Goal: Task Accomplishment & Management: Use online tool/utility

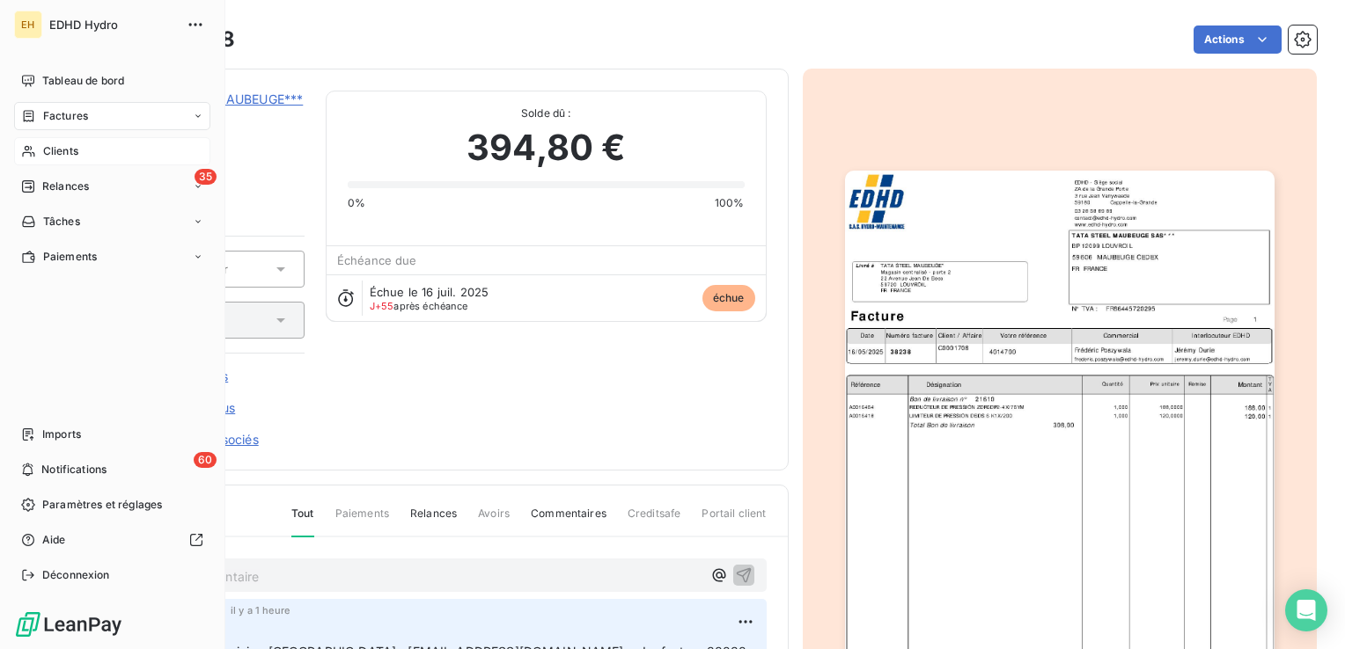
click at [47, 152] on span "Clients" at bounding box center [60, 151] width 35 height 16
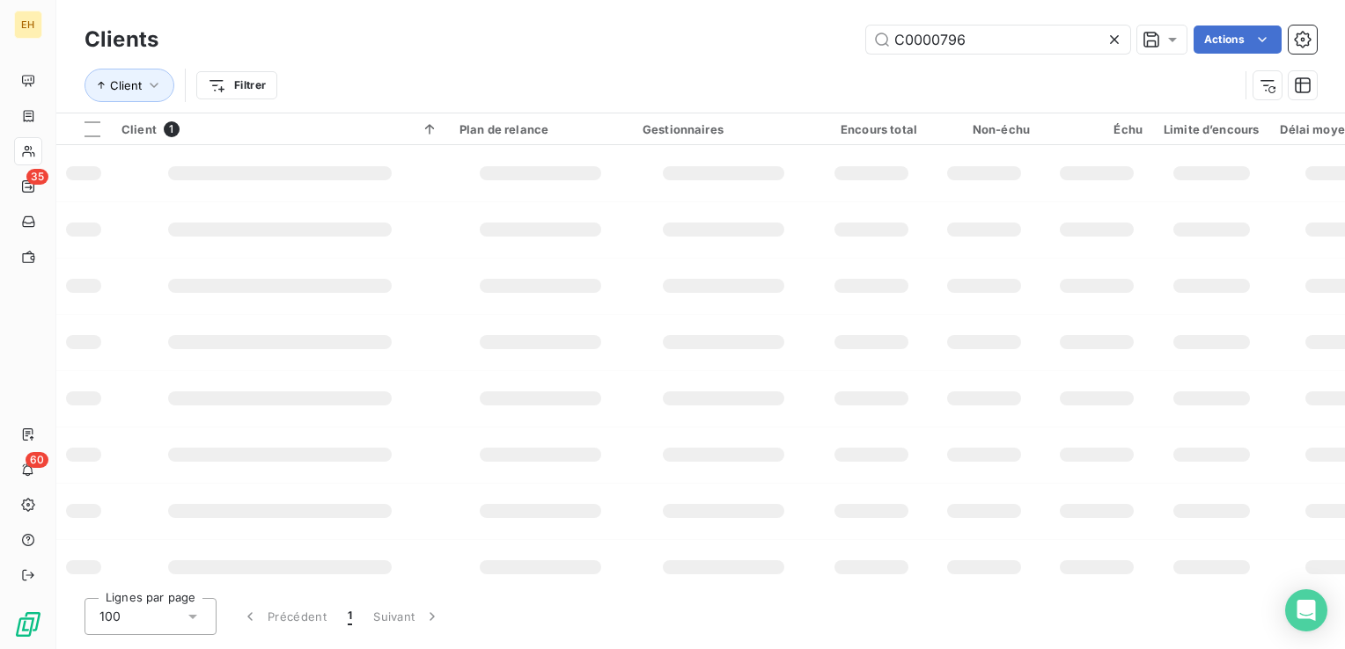
type input "C0000796"
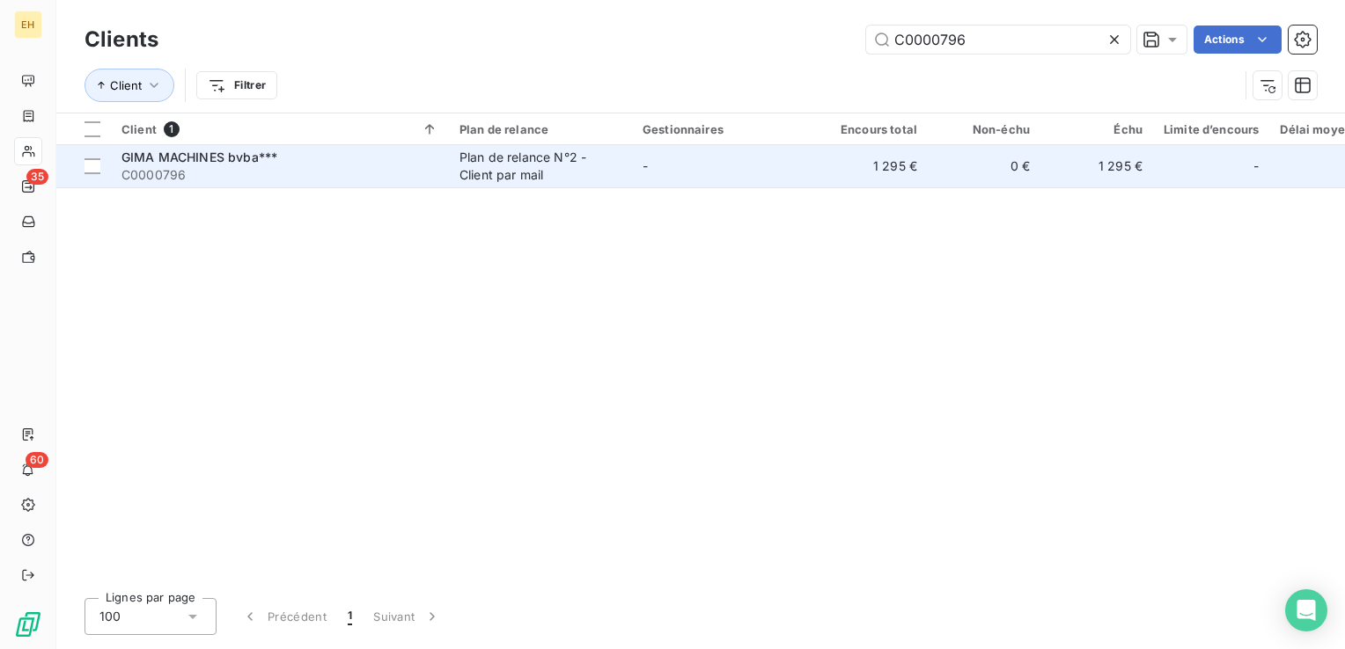
click at [229, 159] on span "GIMA MACHINES bvba***" at bounding box center [199, 157] width 156 height 15
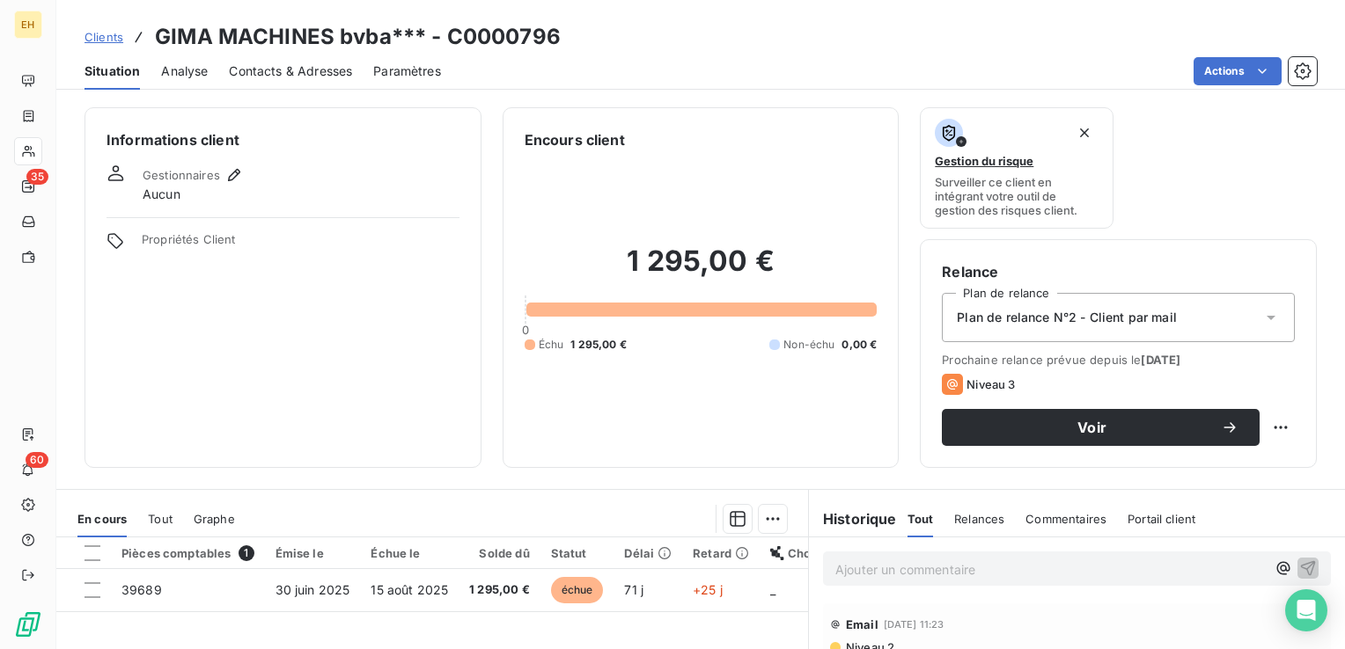
click at [326, 70] on span "Contacts & Adresses" at bounding box center [290, 71] width 123 height 18
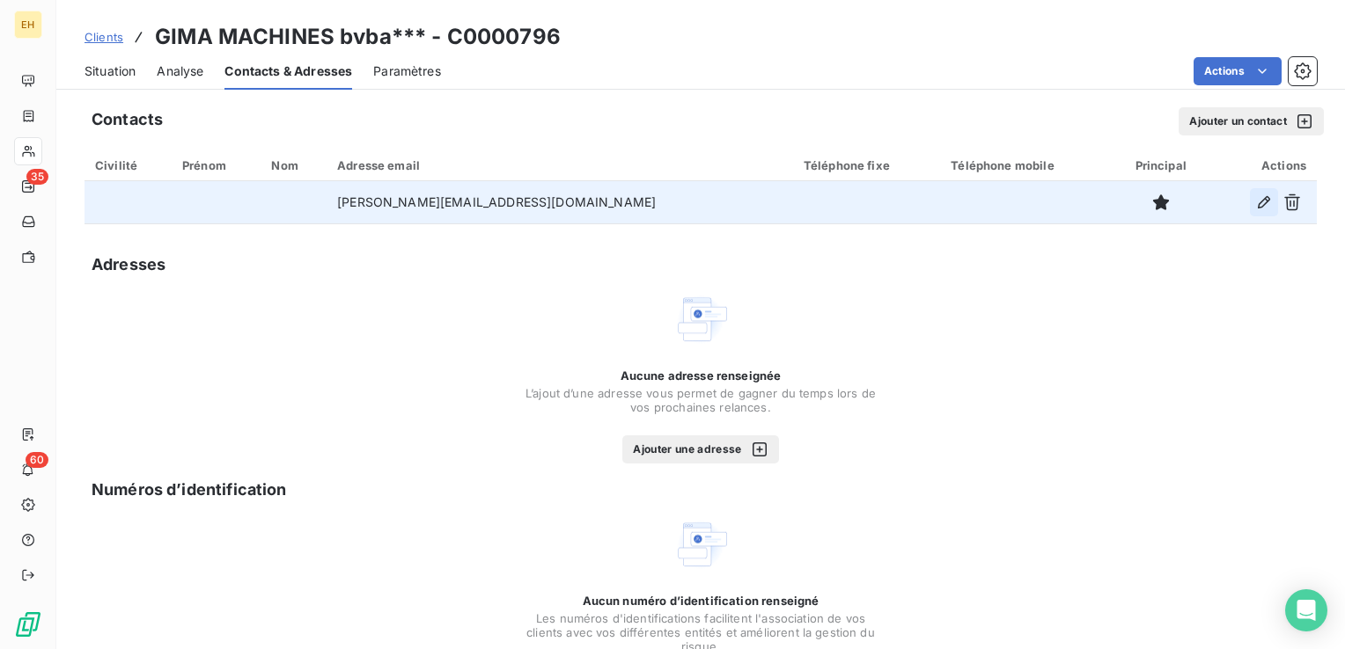
click at [1255, 201] on icon "button" at bounding box center [1264, 203] width 18 height 18
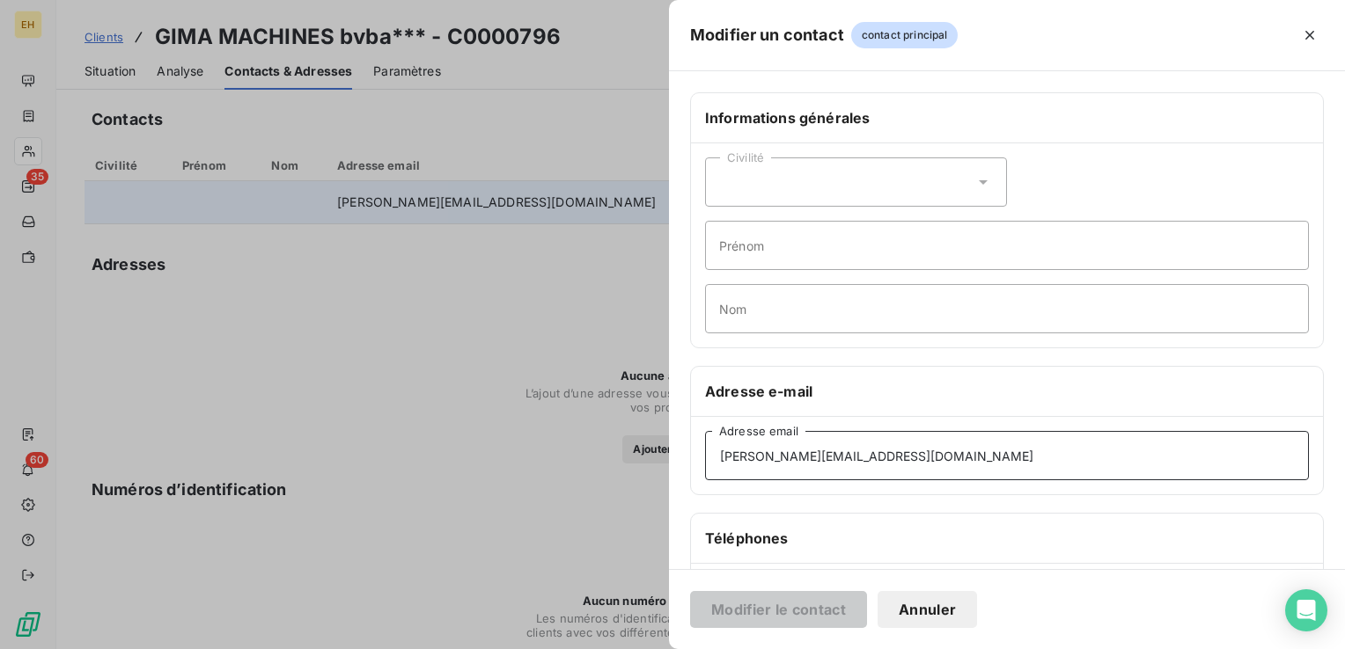
drag, startPoint x: 961, startPoint y: 463, endPoint x: 496, endPoint y: 432, distance: 465.6
click at [496, 648] on div "Modifier un contact contact principal Informations générales Civilité Prénom No…" at bounding box center [672, 649] width 1345 height 0
paste input "supplierinvoice"
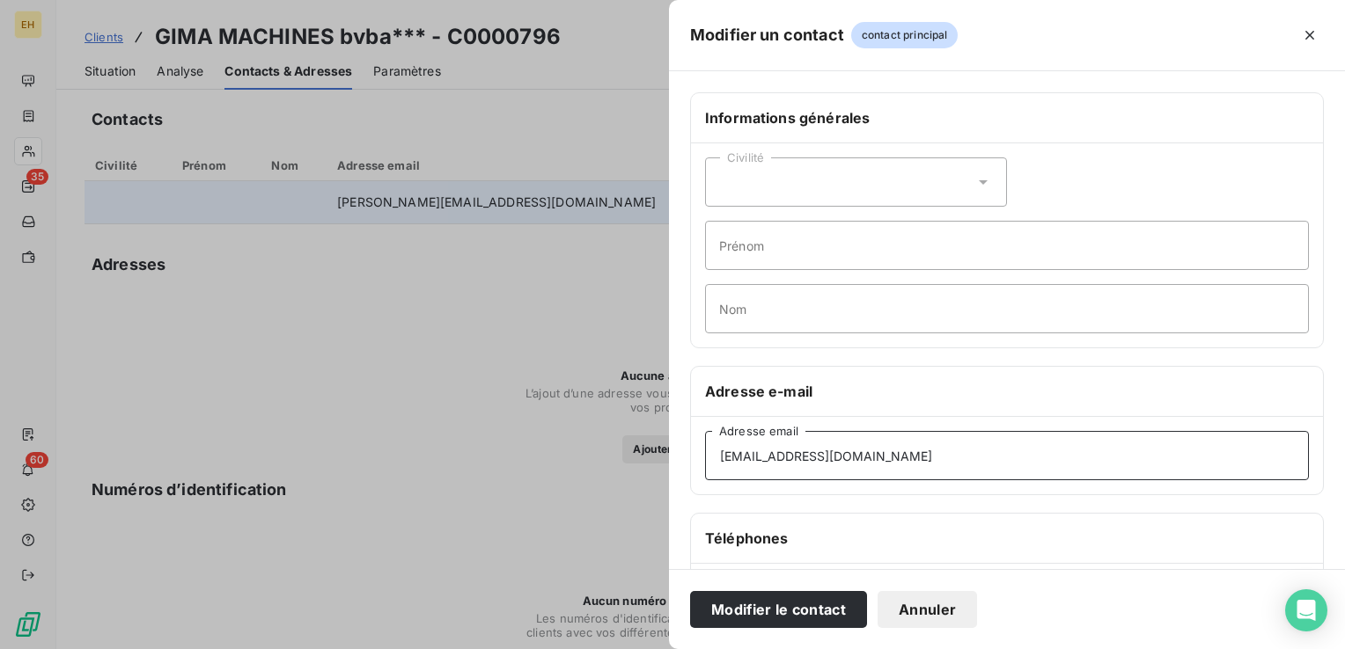
type input "[EMAIL_ADDRESS][DOMAIN_NAME]"
click at [690, 591] on button "Modifier le contact" at bounding box center [778, 609] width 177 height 37
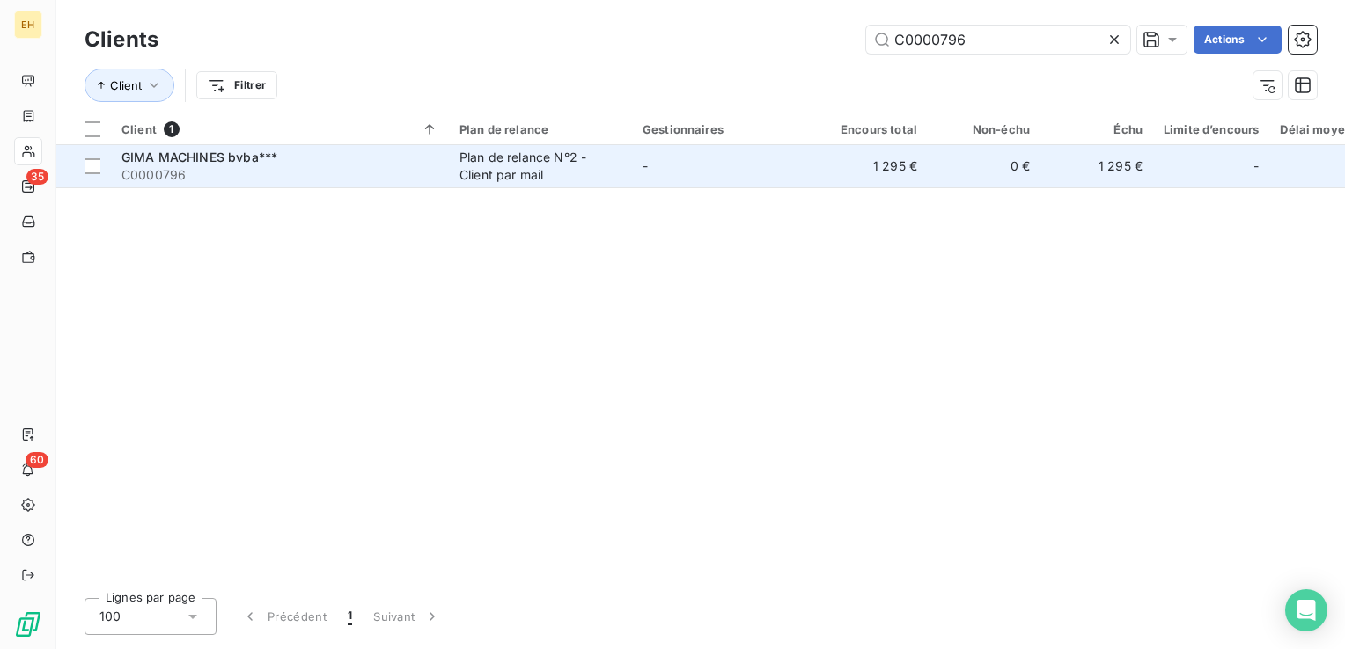
click at [222, 161] on span "GIMA MACHINES bvba***" at bounding box center [199, 157] width 156 height 15
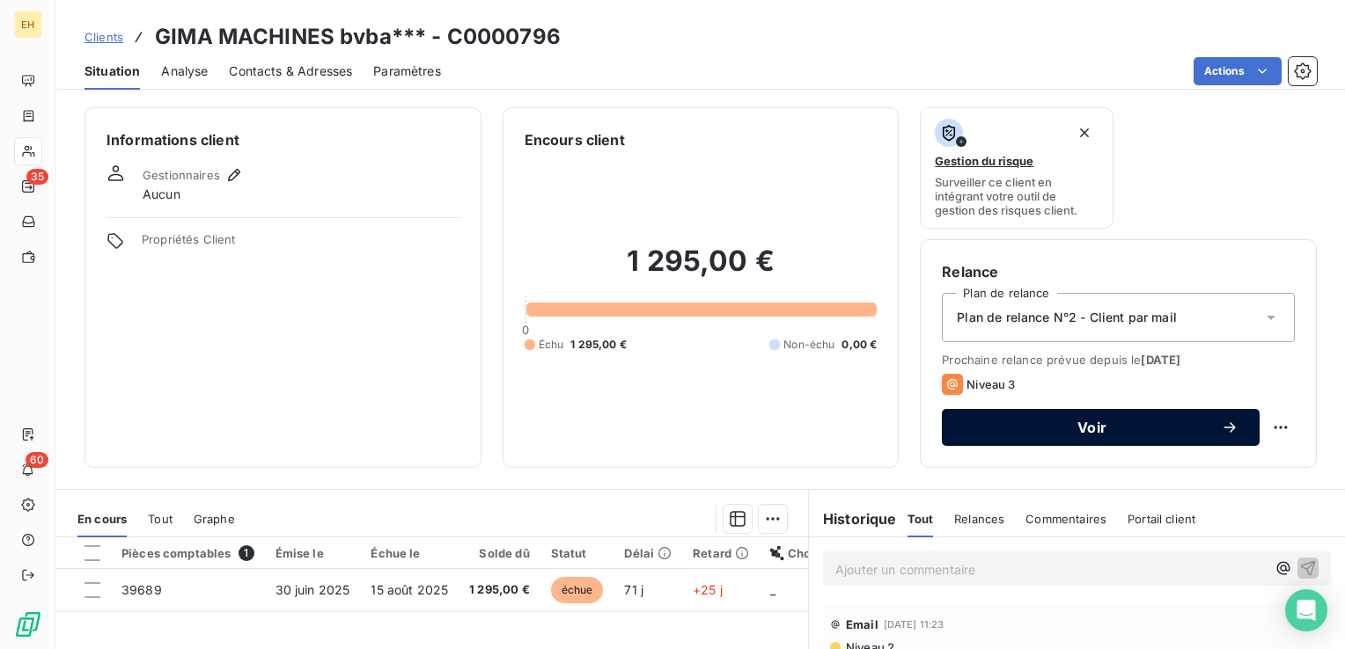
click at [1137, 431] on span "Voir" at bounding box center [1092, 428] width 258 height 14
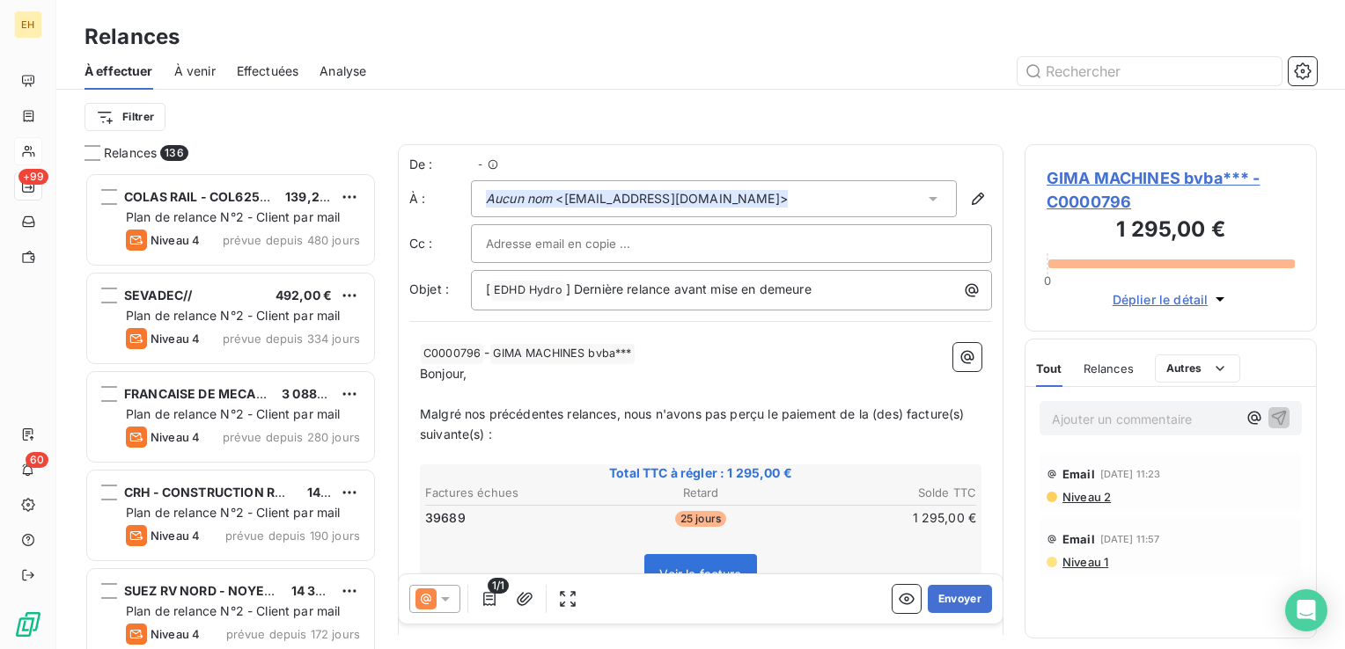
scroll to position [464, 278]
click at [451, 599] on icon at bounding box center [445, 599] width 18 height 18
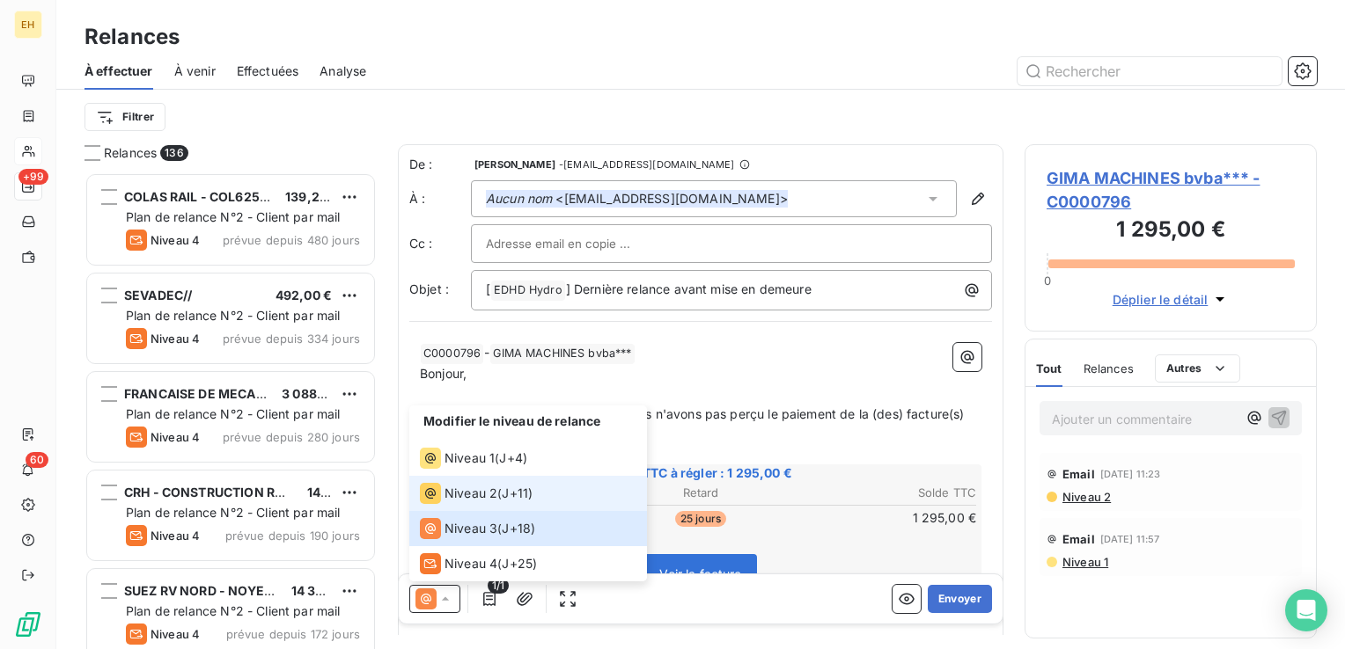
click at [500, 486] on div "Niveau 2 ( J+11 )" at bounding box center [476, 493] width 113 height 21
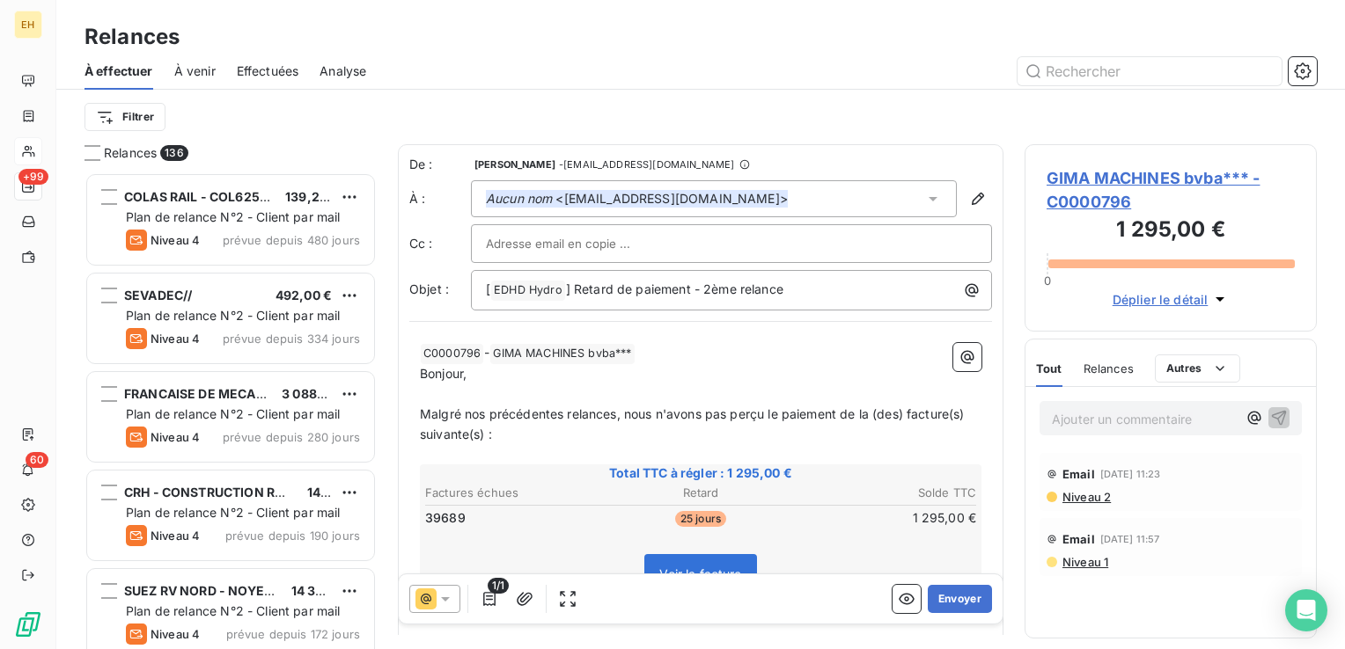
click at [1158, 178] on span "GIMA MACHINES bvba*** - C0000796" at bounding box center [1170, 190] width 248 height 48
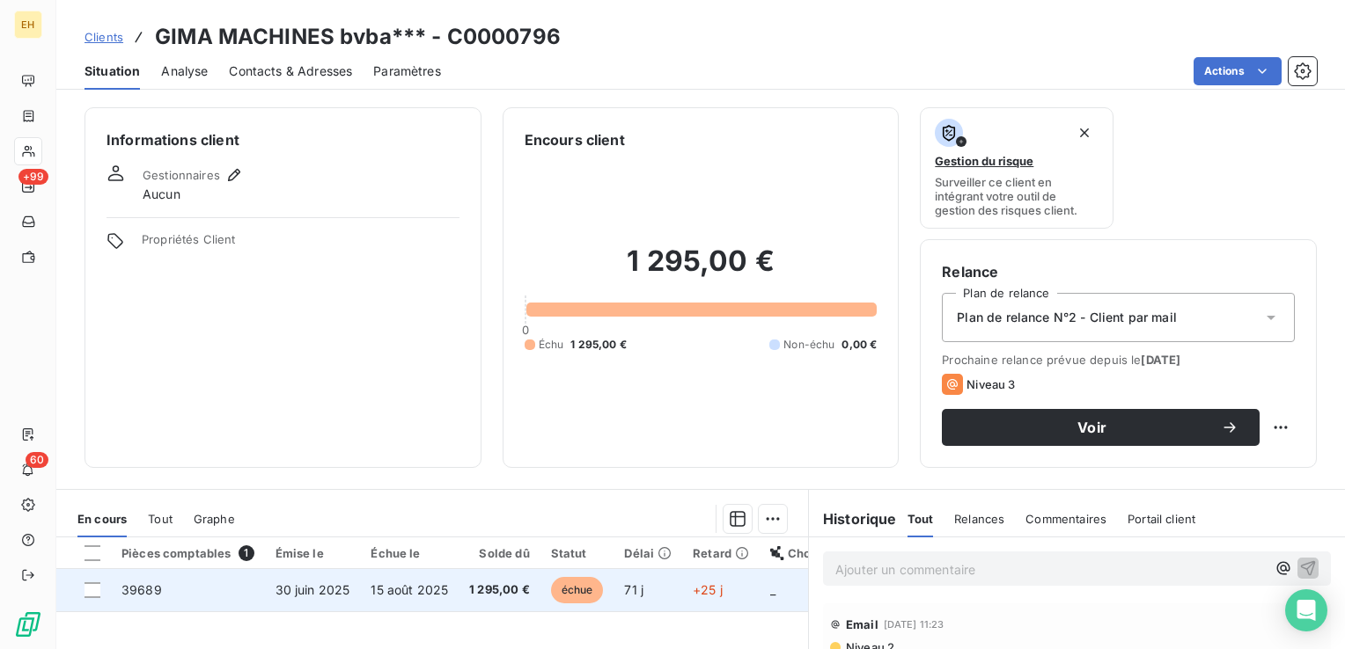
click at [398, 591] on span "15 août 2025" at bounding box center [408, 590] width 77 height 15
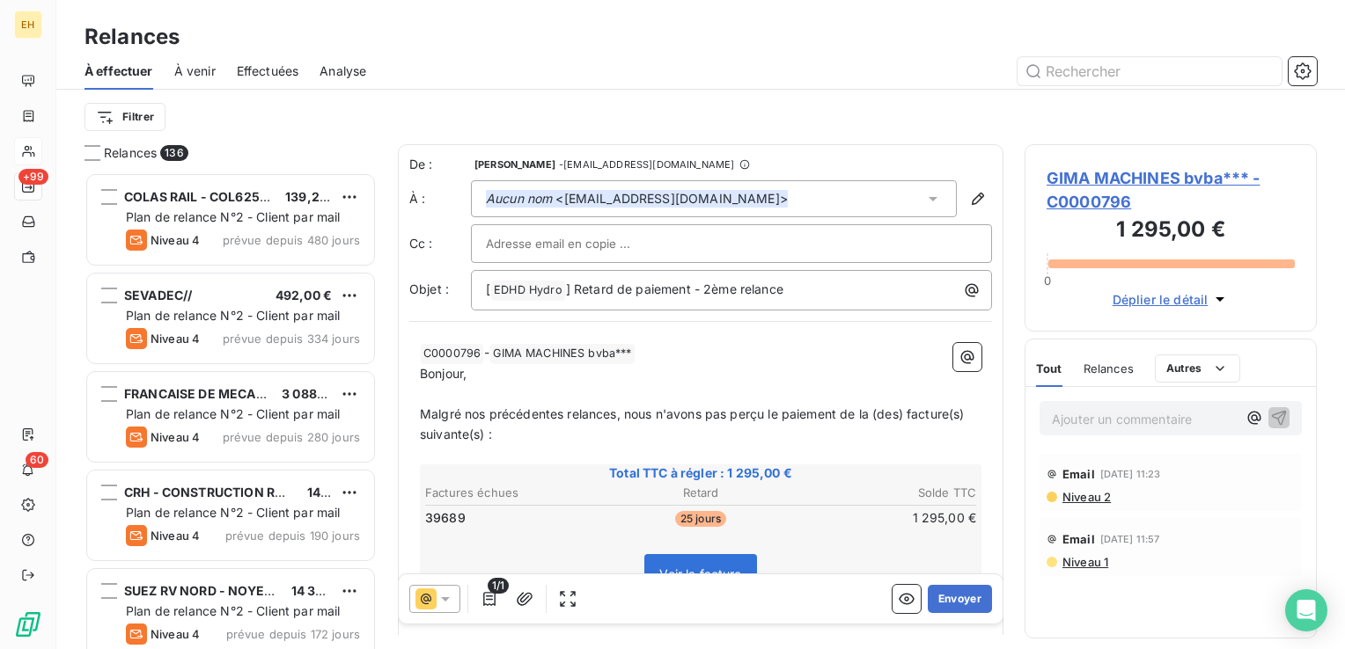
scroll to position [464, 278]
click at [451, 602] on icon at bounding box center [445, 599] width 18 height 18
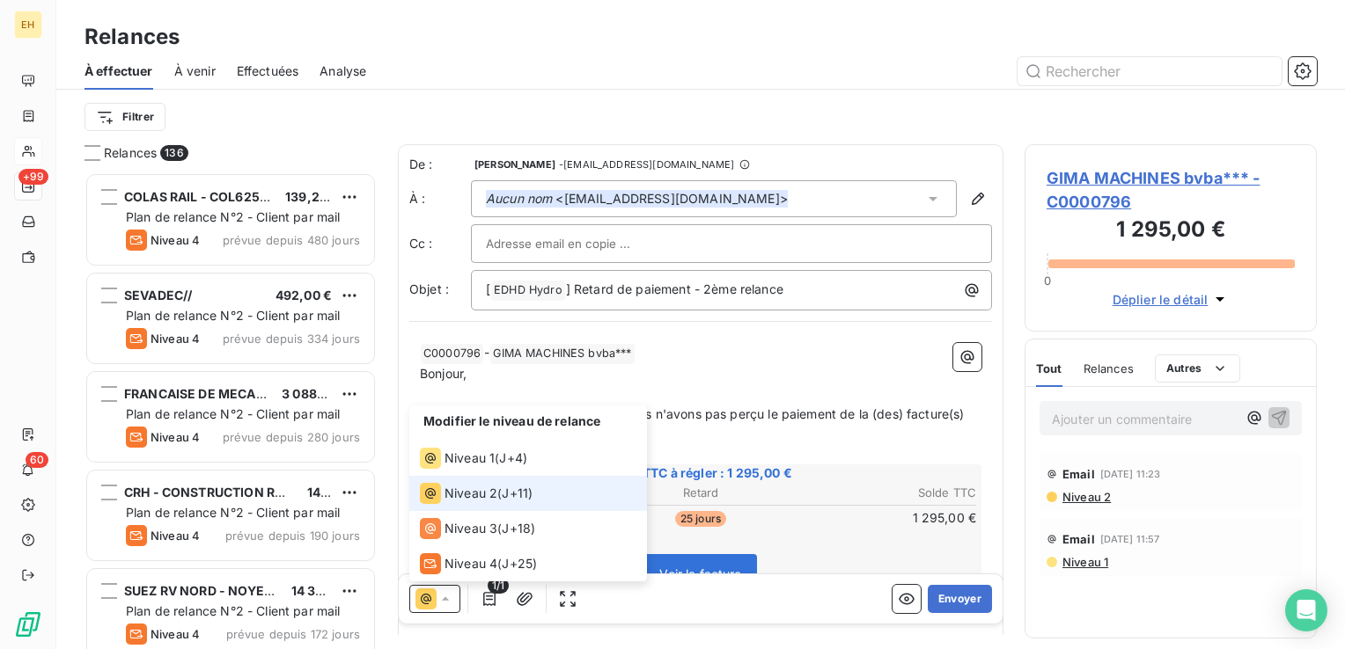
click at [479, 495] on span "Niveau 2" at bounding box center [470, 494] width 53 height 18
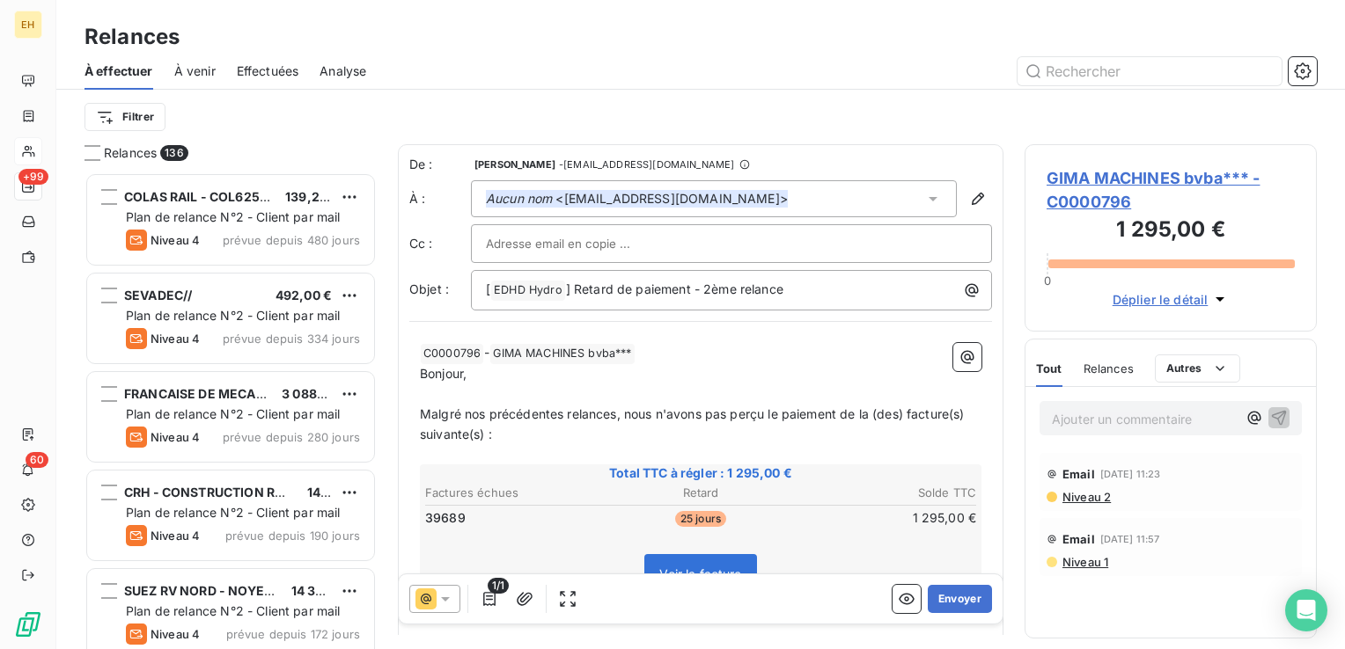
click at [1063, 560] on span "Niveau 1" at bounding box center [1084, 562] width 48 height 14
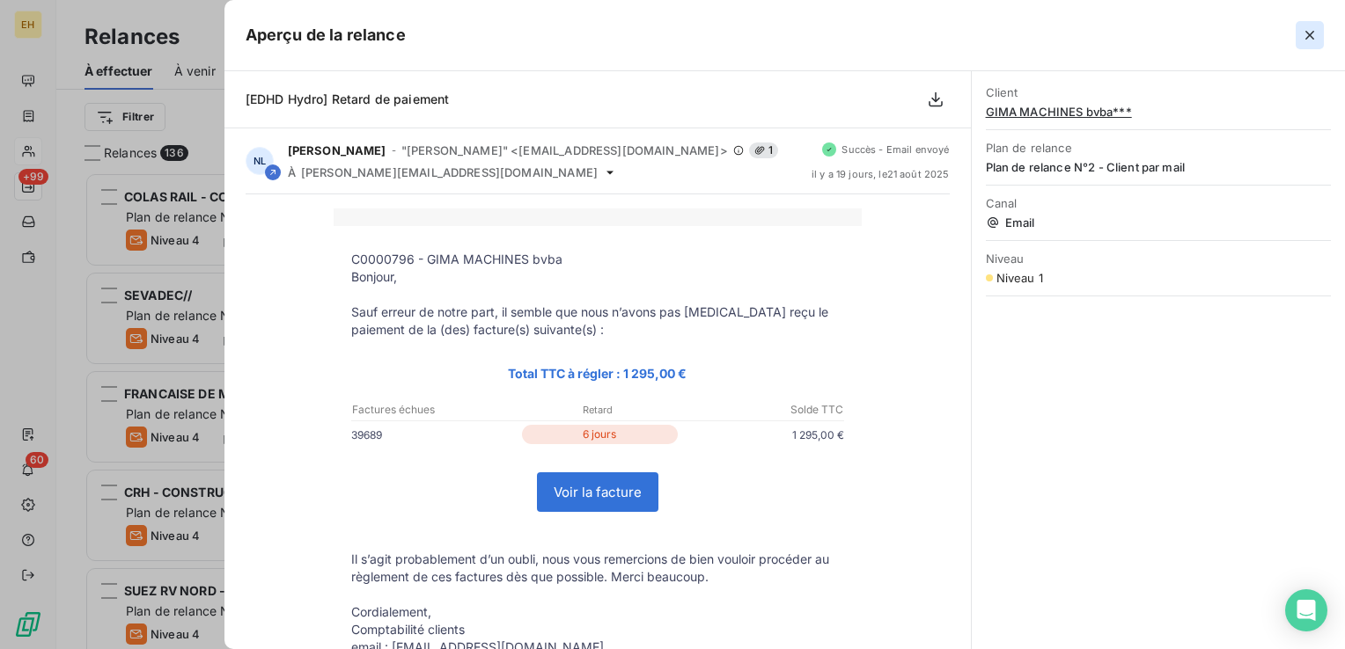
click at [1314, 33] on icon "button" at bounding box center [1310, 35] width 18 height 18
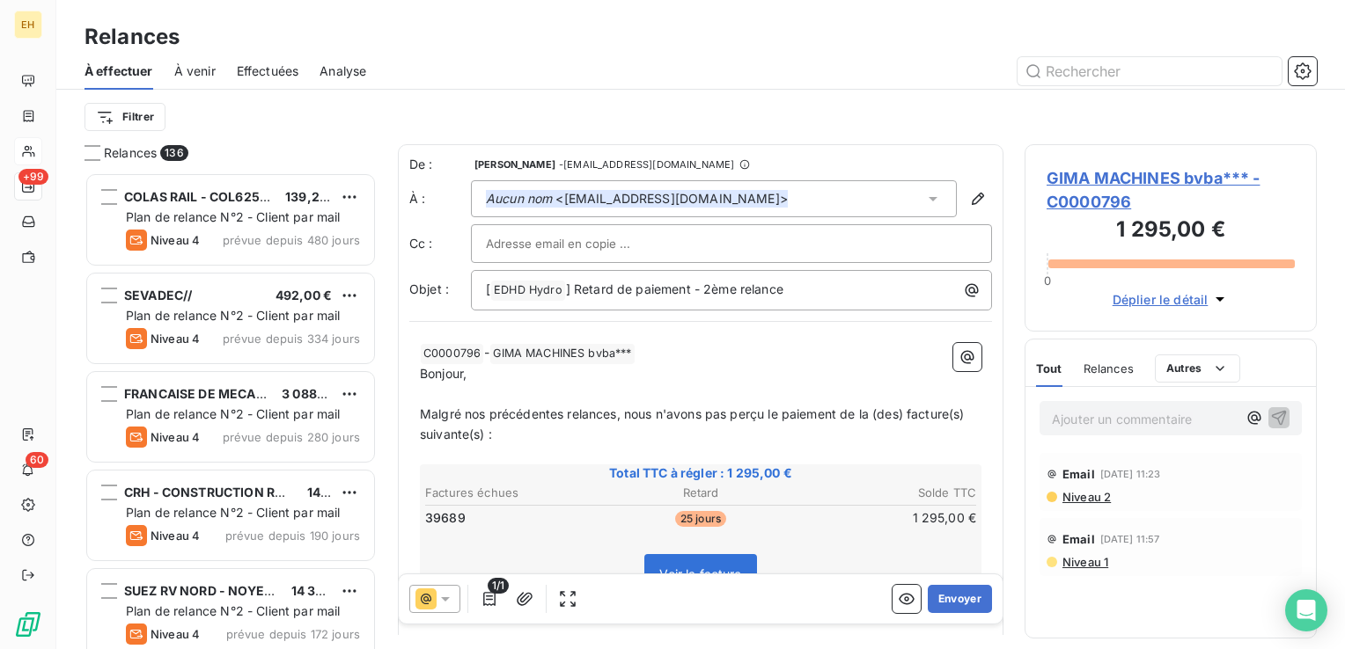
click at [1096, 495] on span "Niveau 2" at bounding box center [1085, 497] width 50 height 14
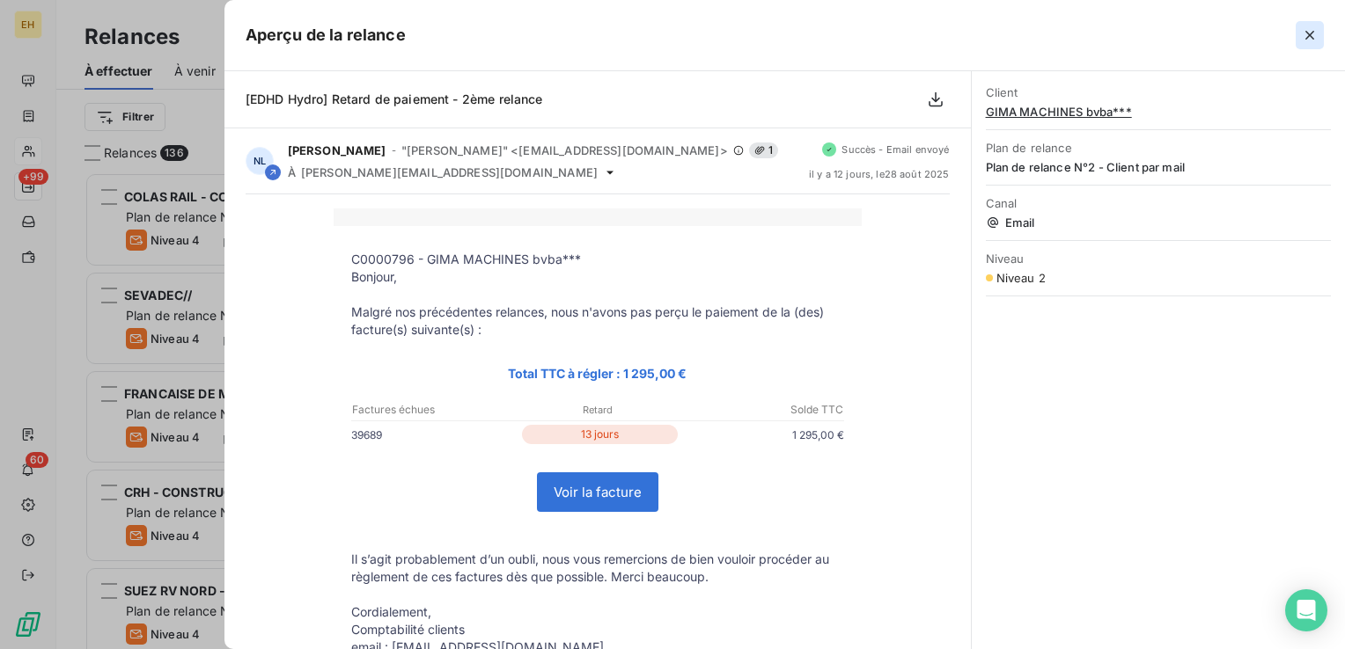
click at [1309, 36] on icon "button" at bounding box center [1309, 35] width 9 height 9
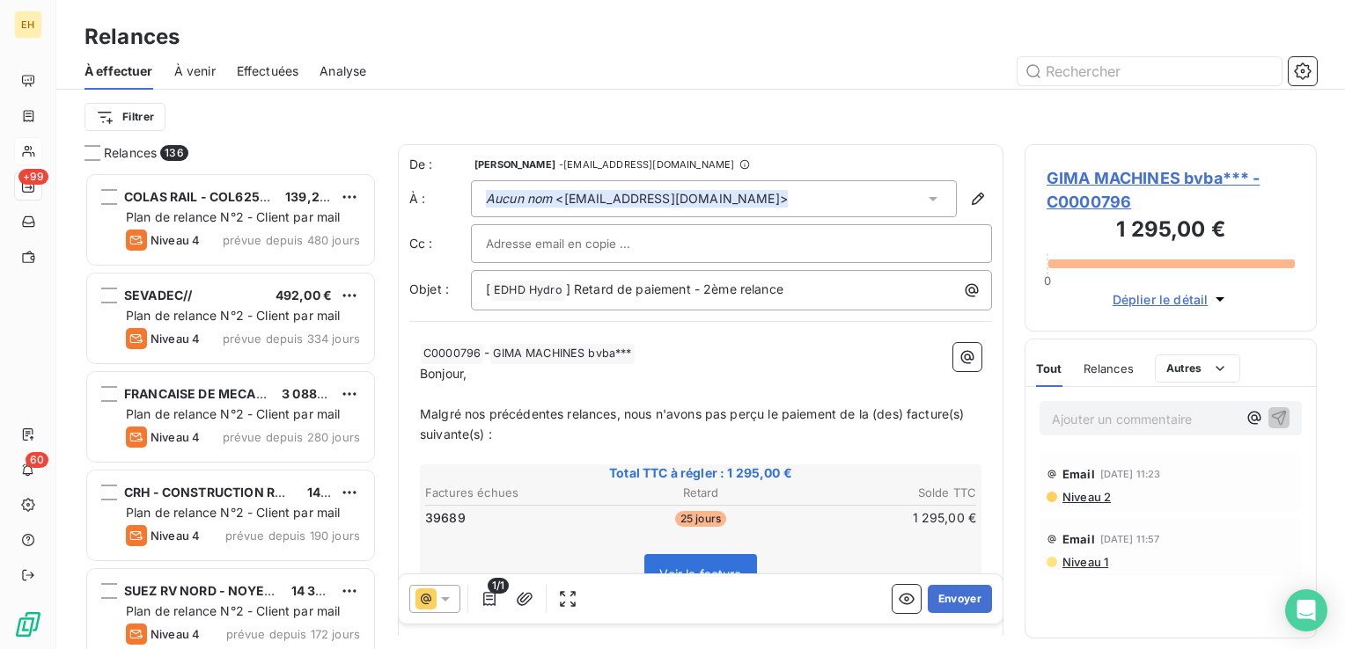
click at [451, 597] on icon at bounding box center [445, 599] width 18 height 18
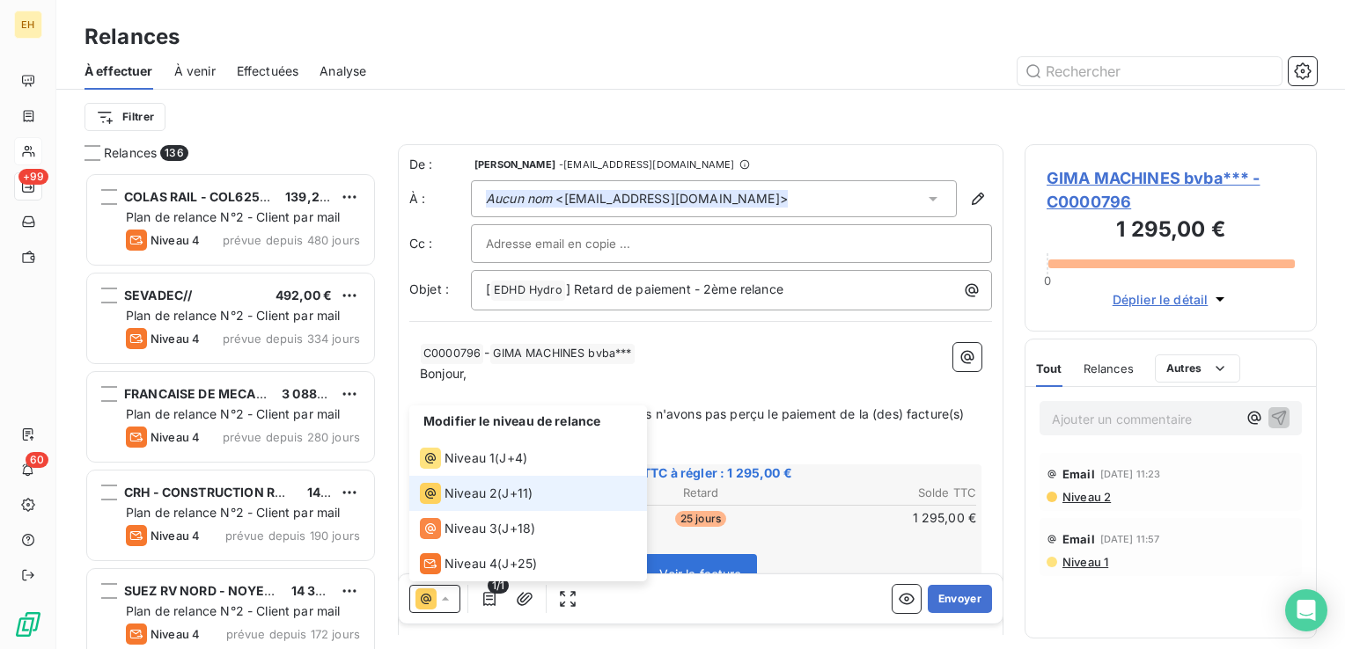
click at [528, 491] on span "J+11 )" at bounding box center [517, 494] width 31 height 18
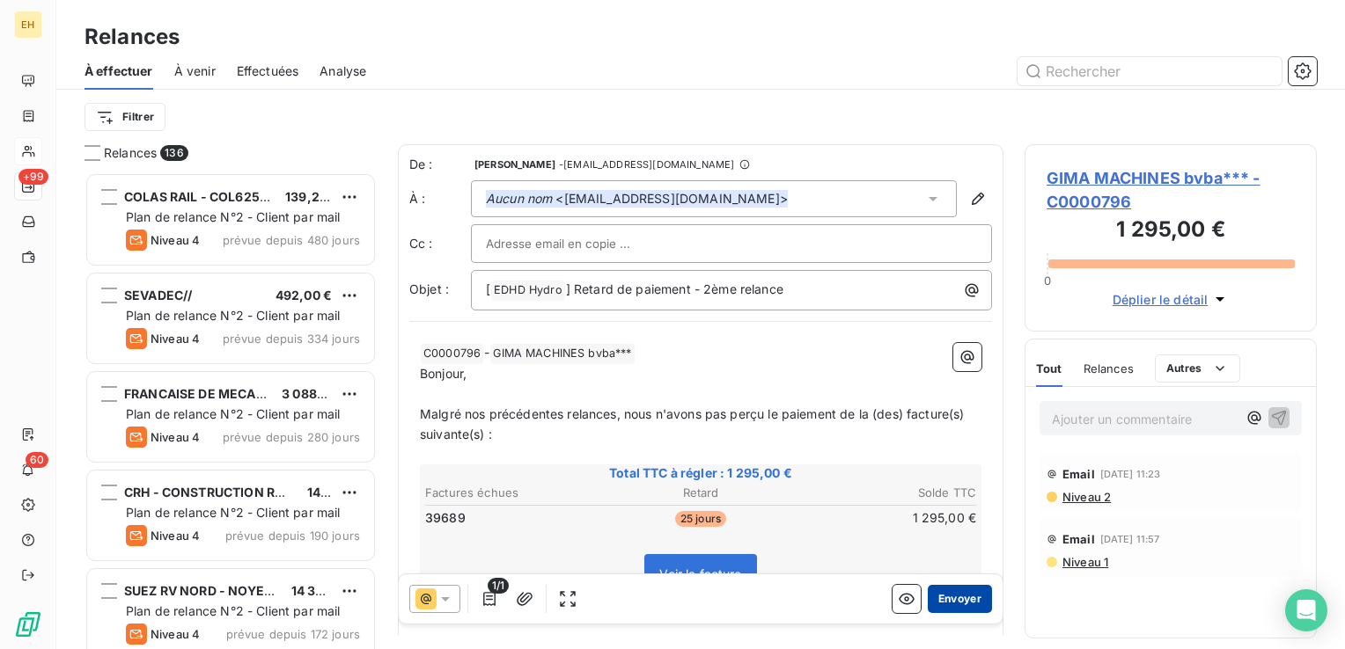
click at [957, 597] on button "Envoyer" at bounding box center [959, 599] width 64 height 28
